Goal: Task Accomplishment & Management: Manage account settings

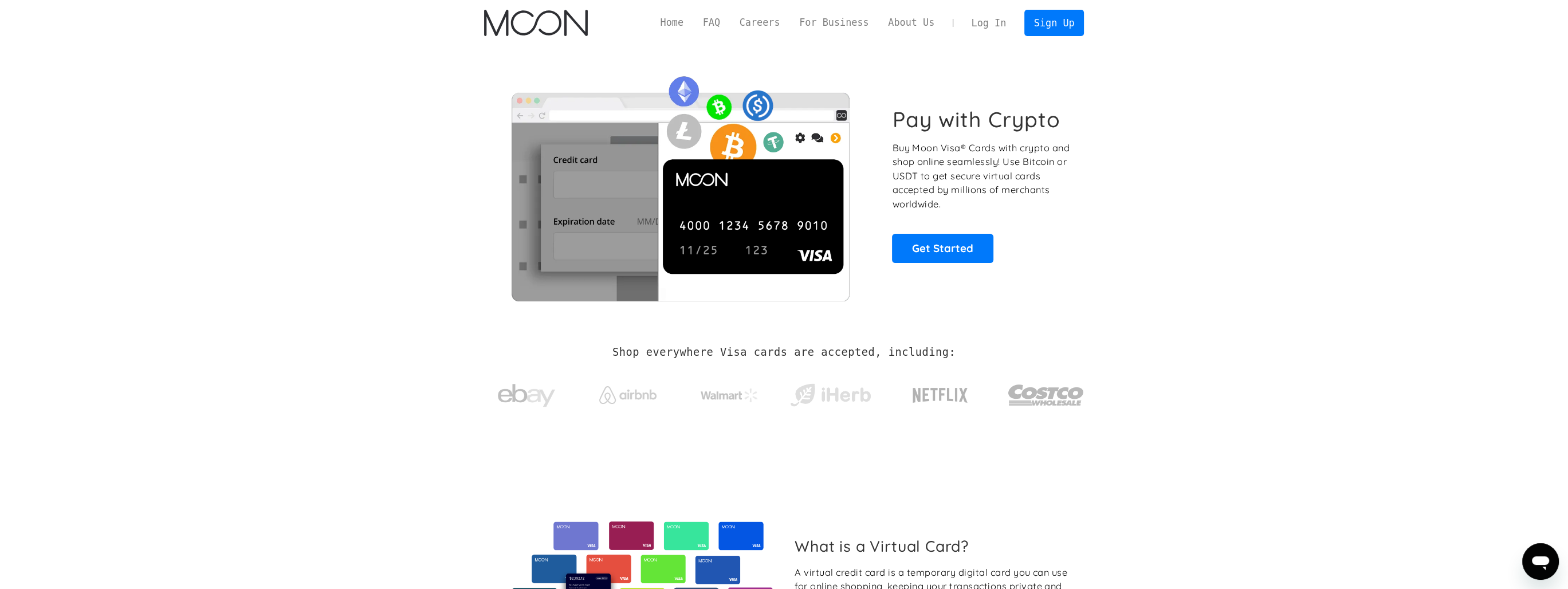
click at [1004, 28] on link "Log In" at bounding box center [989, 23] width 54 height 25
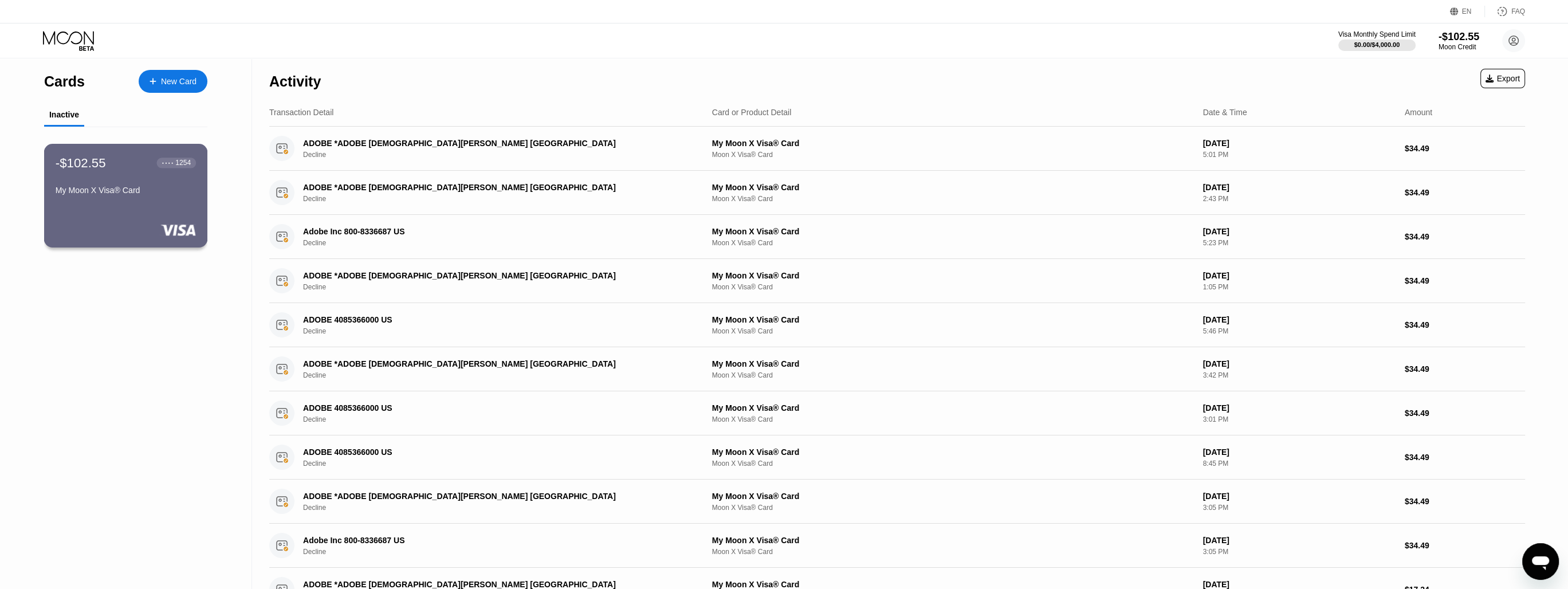
click at [126, 183] on div "-$102.55 ● ● ● ● 1254 My Moon X Visa® Card" at bounding box center [125, 177] width 140 height 44
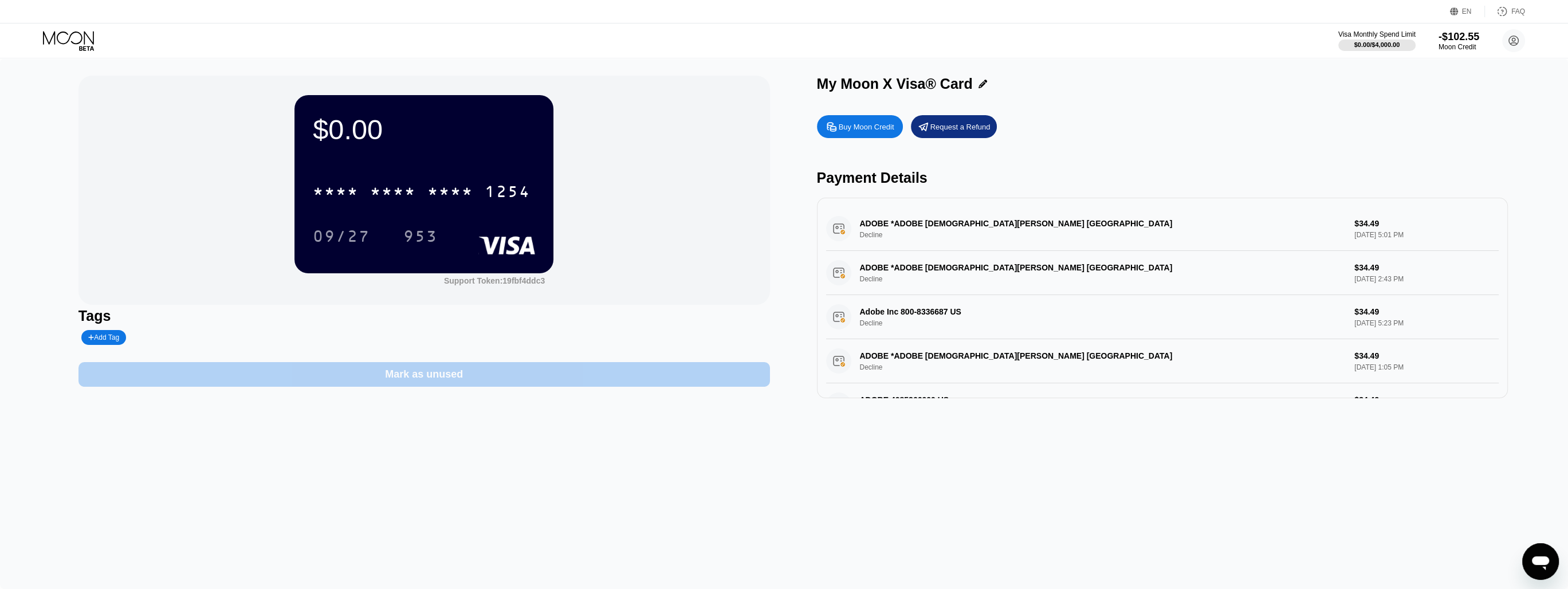
click at [420, 378] on div "Mark as unused" at bounding box center [424, 374] width 78 height 13
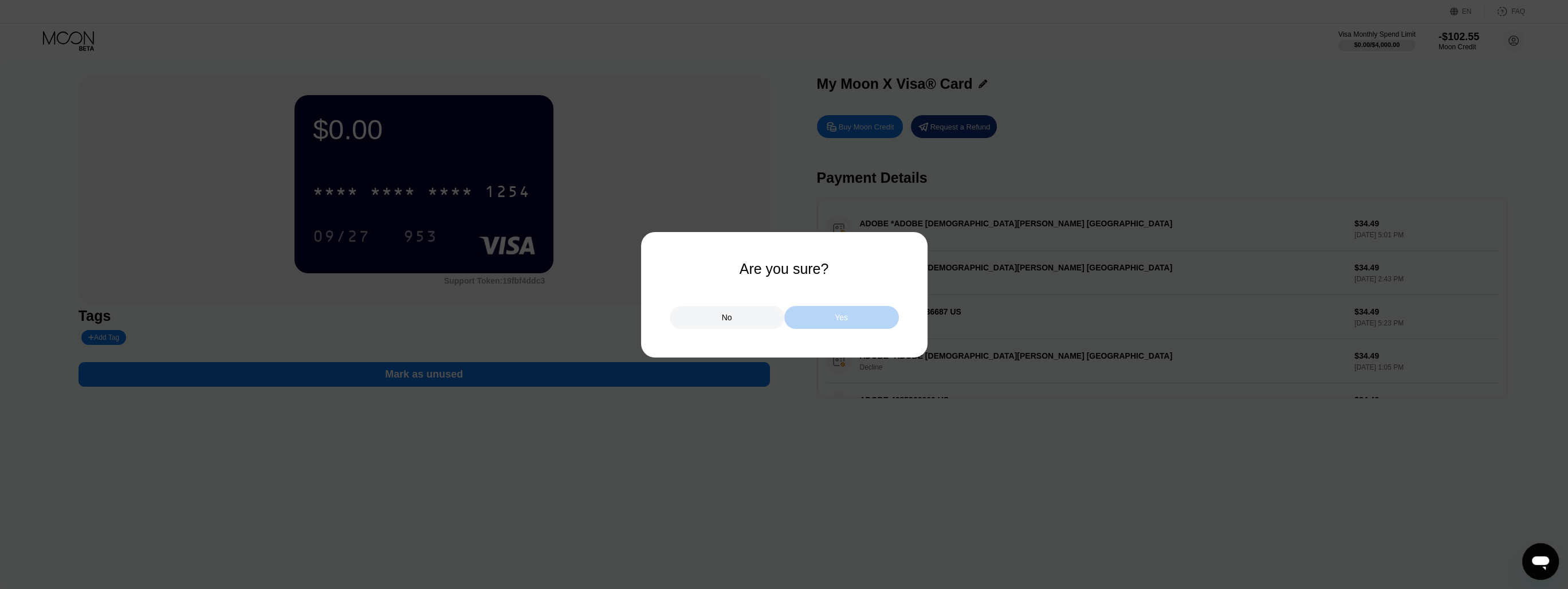
click at [817, 323] on div "Yes" at bounding box center [842, 318] width 115 height 23
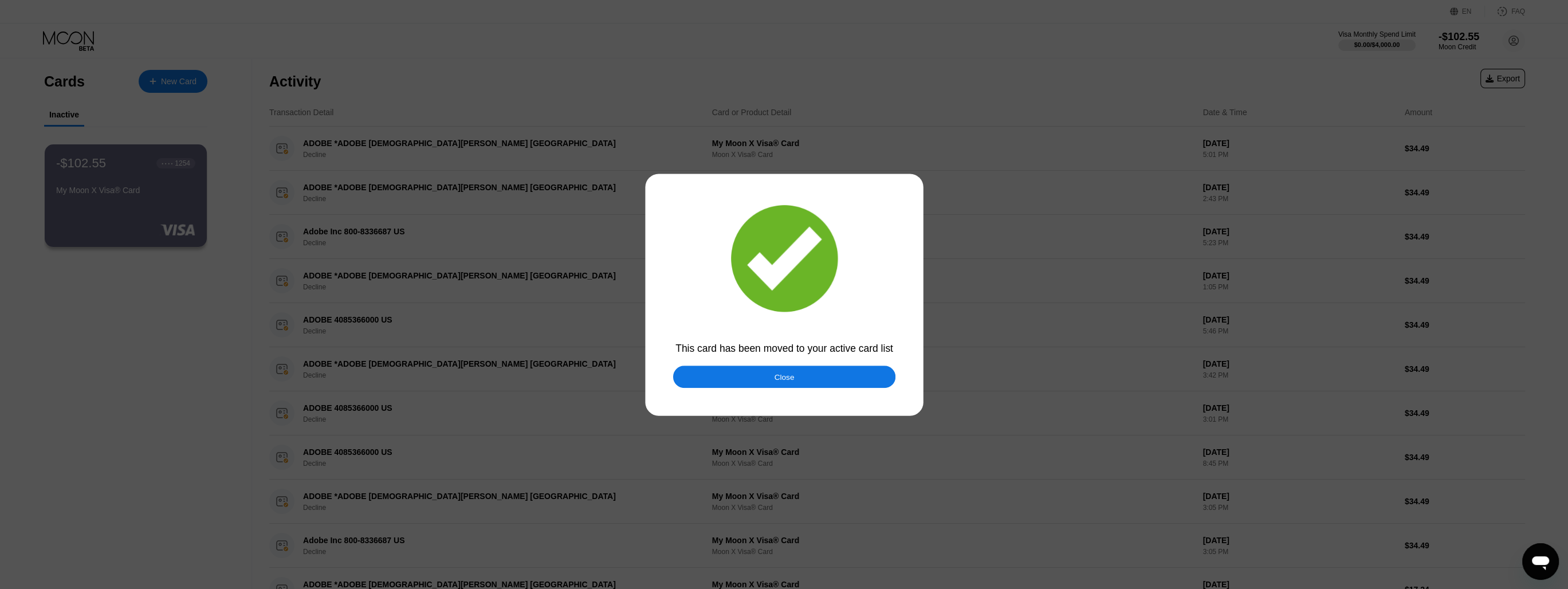
click at [405, 197] on div at bounding box center [788, 294] width 1577 height 589
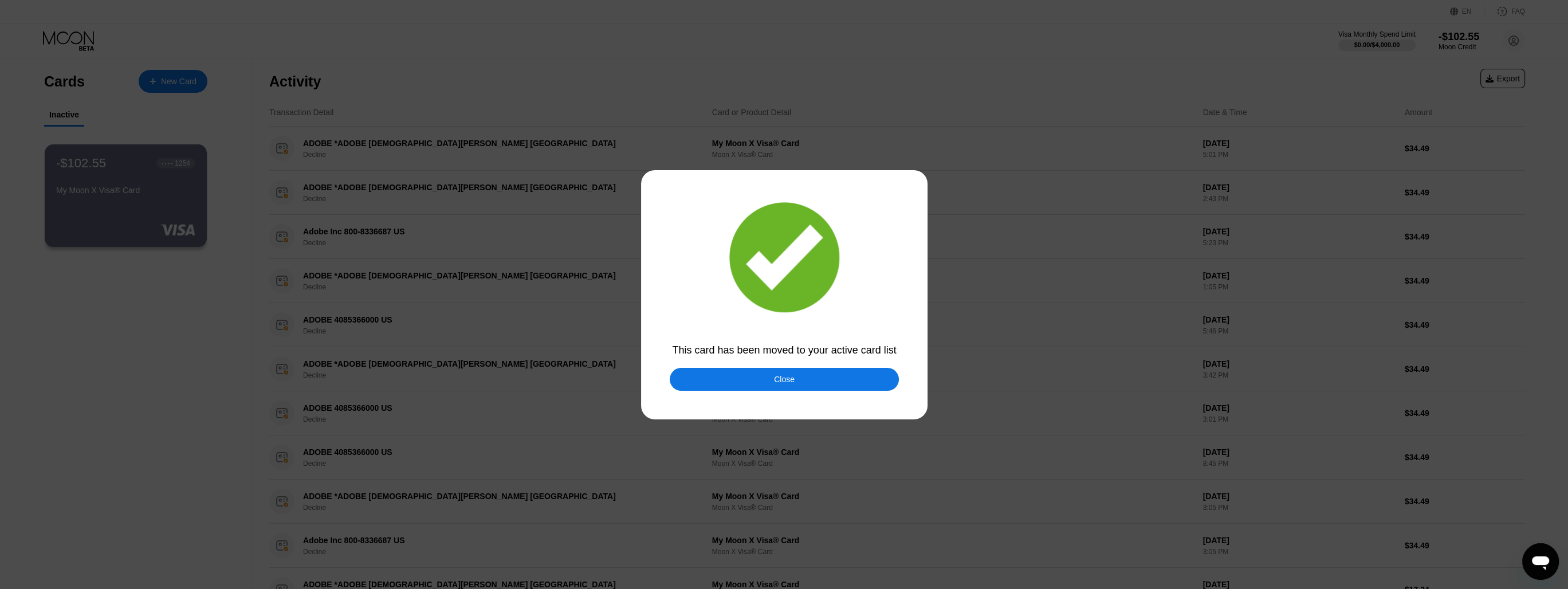
click at [758, 382] on div "Close" at bounding box center [784, 379] width 229 height 23
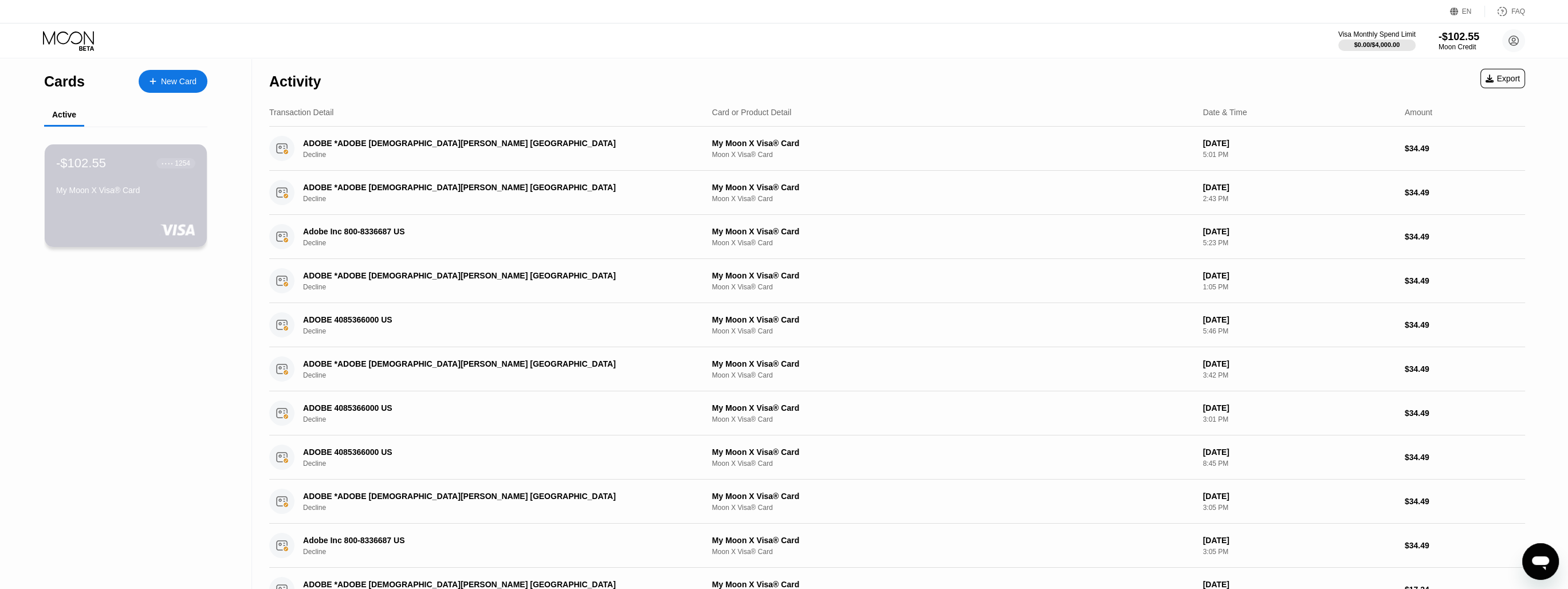
click at [87, 171] on div "-$102.55" at bounding box center [81, 163] width 50 height 15
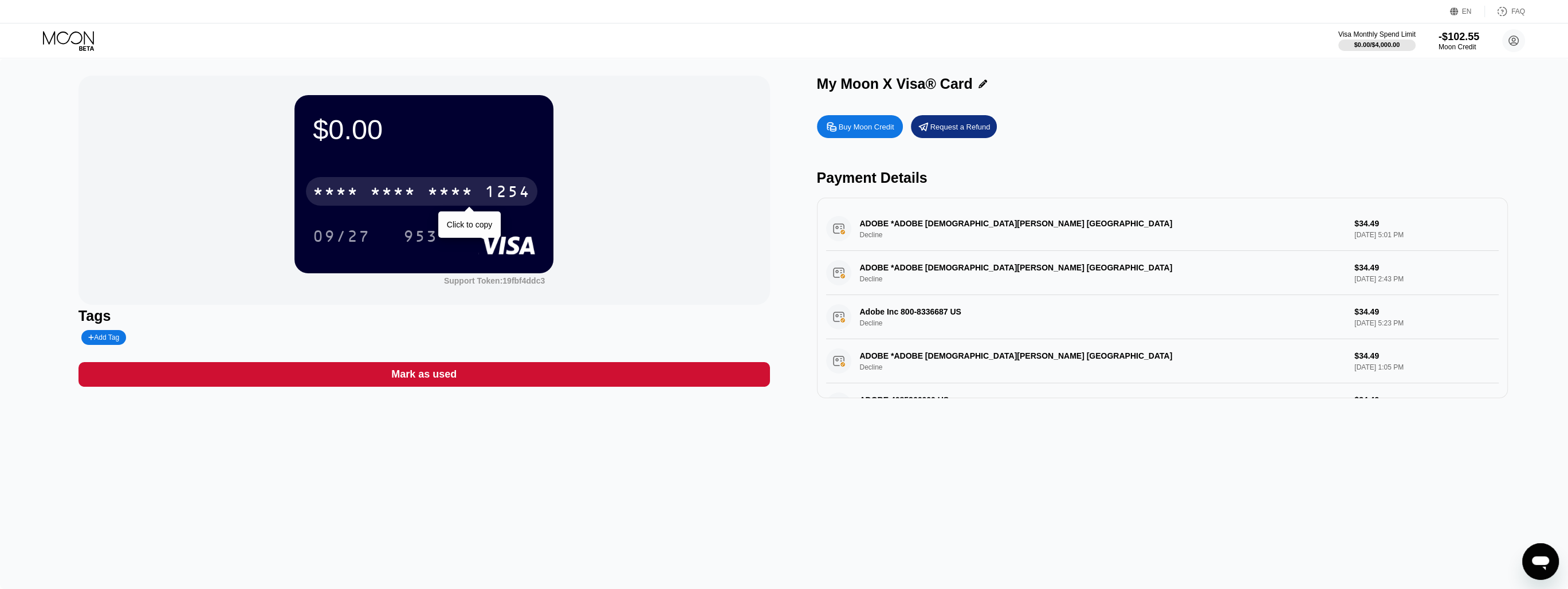
click at [381, 184] on div "* * * * * * * * * * * * 1254" at bounding box center [422, 191] width 232 height 29
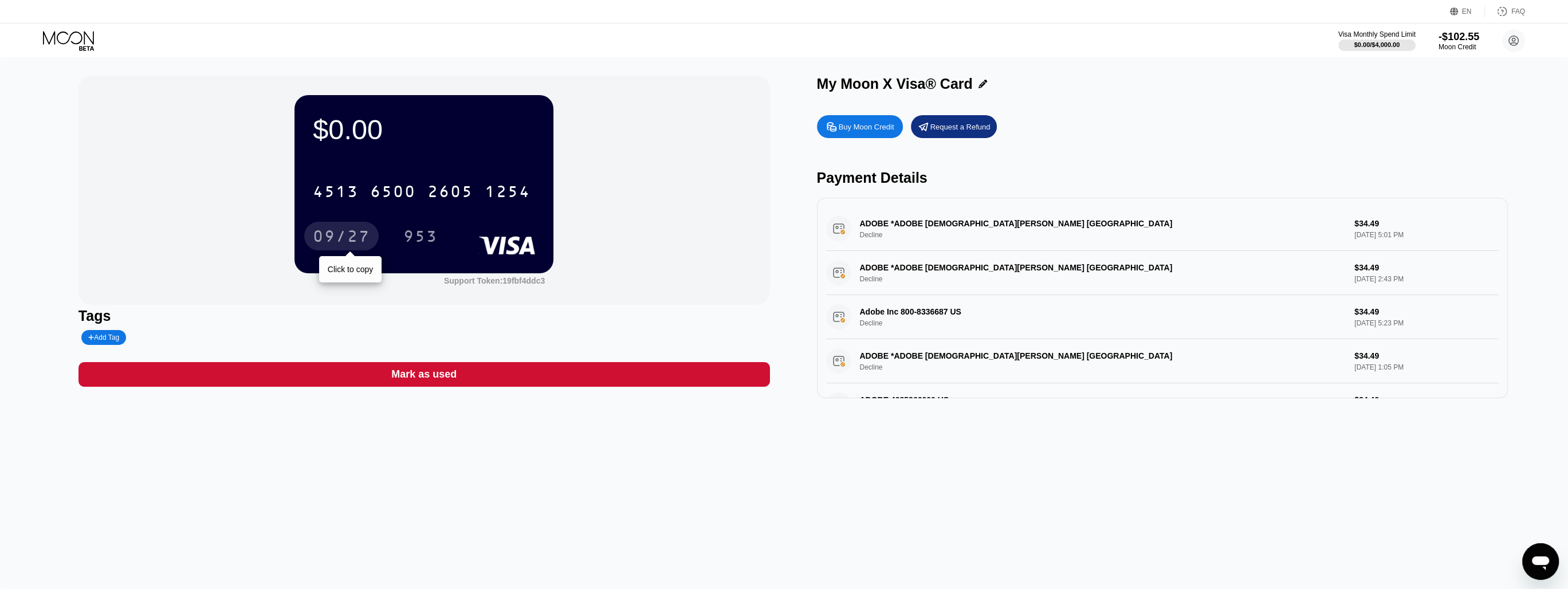
click at [324, 233] on div "09/27" at bounding box center [342, 237] width 57 height 18
click at [415, 225] on div "953" at bounding box center [420, 235] width 51 height 29
